Goal: Task Accomplishment & Management: Manage account settings

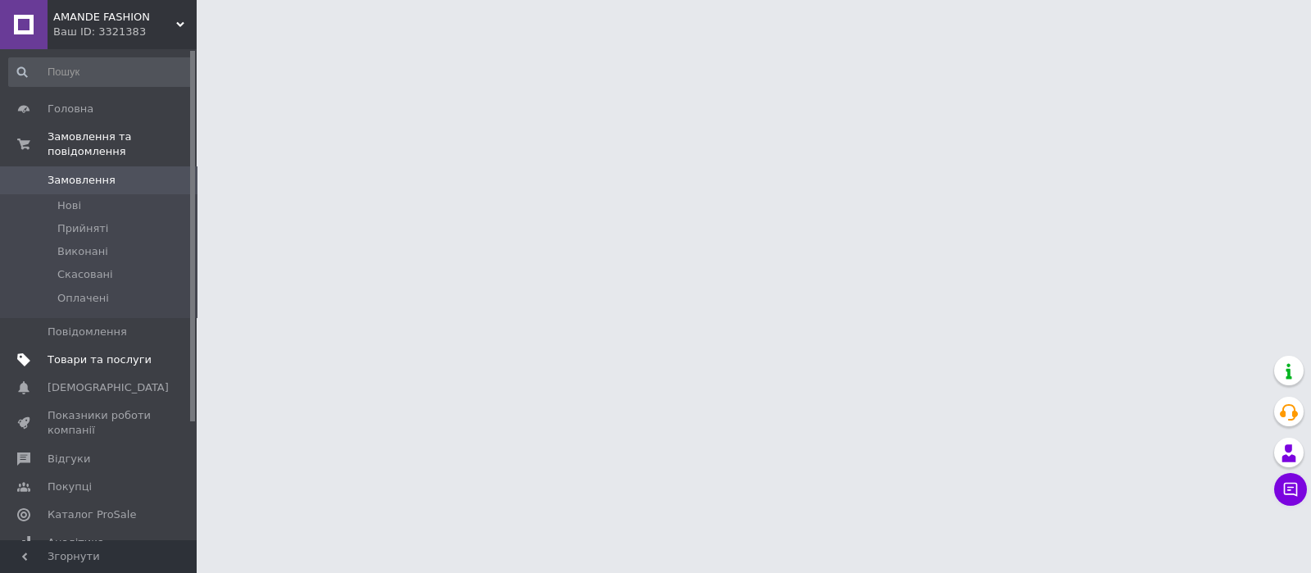
click at [125, 352] on span "Товари та послуги" at bounding box center [100, 359] width 104 height 15
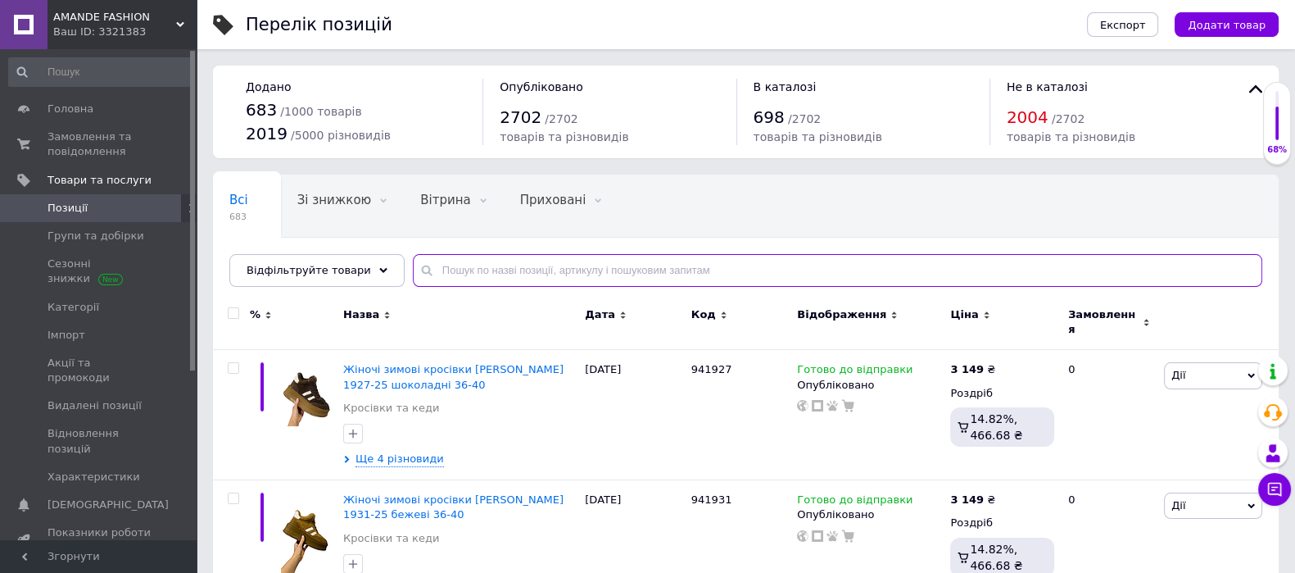
click at [441, 269] on input "text" at bounding box center [838, 270] width 850 height 33
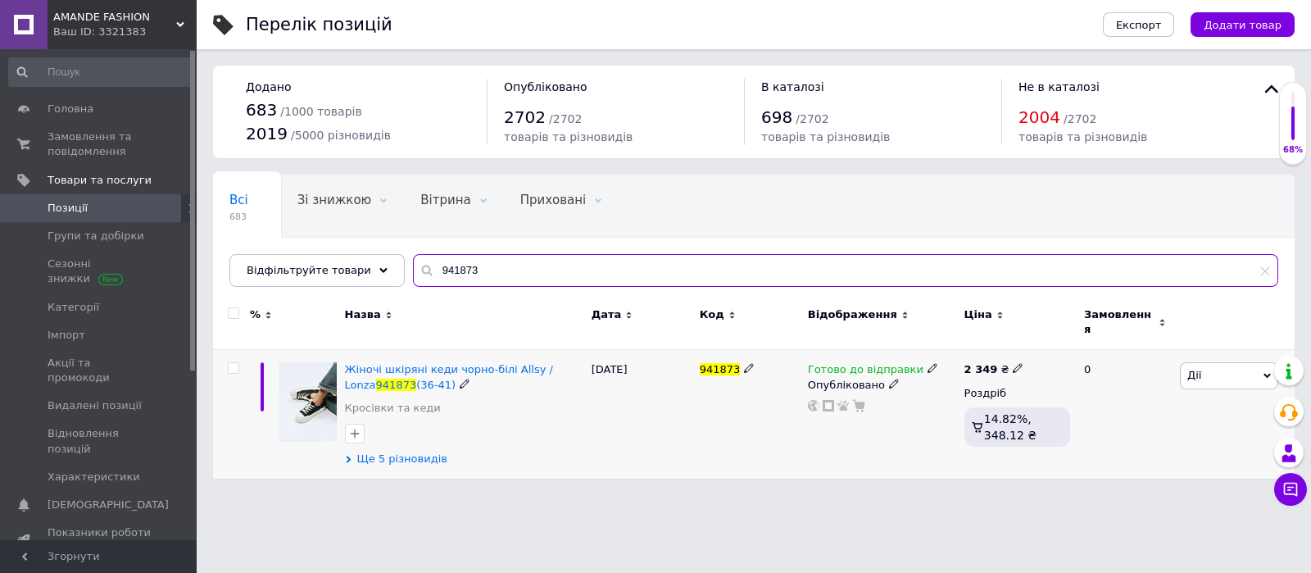
type input "941873"
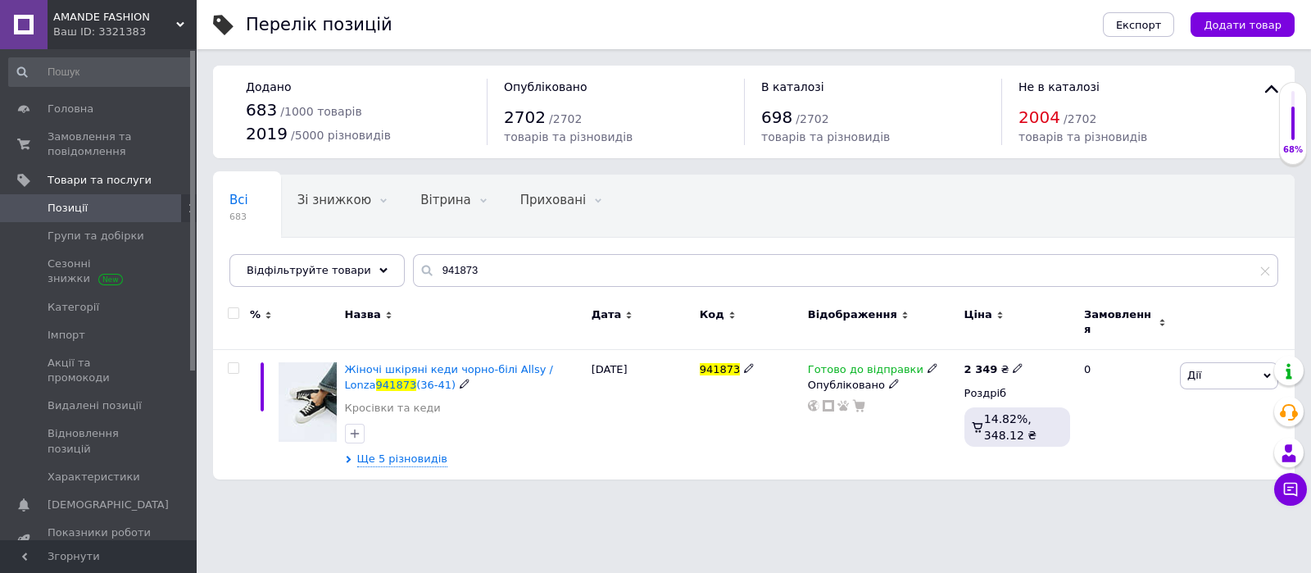
drag, startPoint x: 426, startPoint y: 448, endPoint x: 454, endPoint y: 474, distance: 38.3
click at [424, 451] on span "Ще 5 різновидів" at bounding box center [402, 459] width 90 height 16
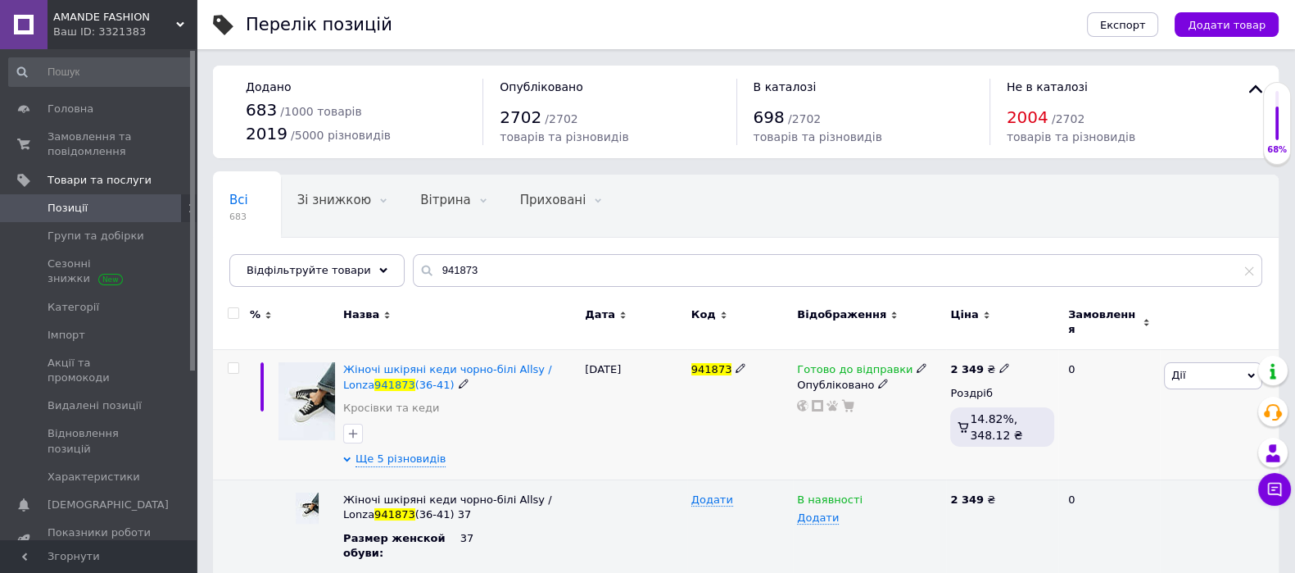
scroll to position [377, 0]
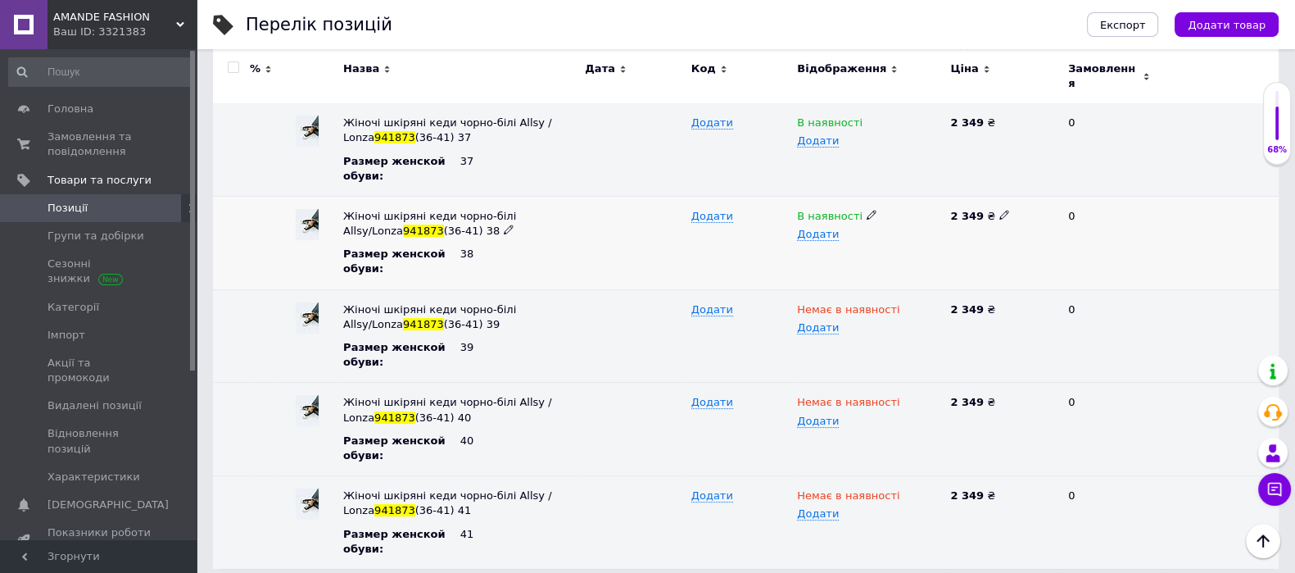
click at [867, 210] on icon at bounding box center [872, 215] width 10 height 10
click at [867, 238] on li "Немає в наявності" at bounding box center [866, 247] width 151 height 23
click at [879, 245] on div "Немає в наявності Додати" at bounding box center [869, 242] width 153 height 93
